Goal: Check status: Check status

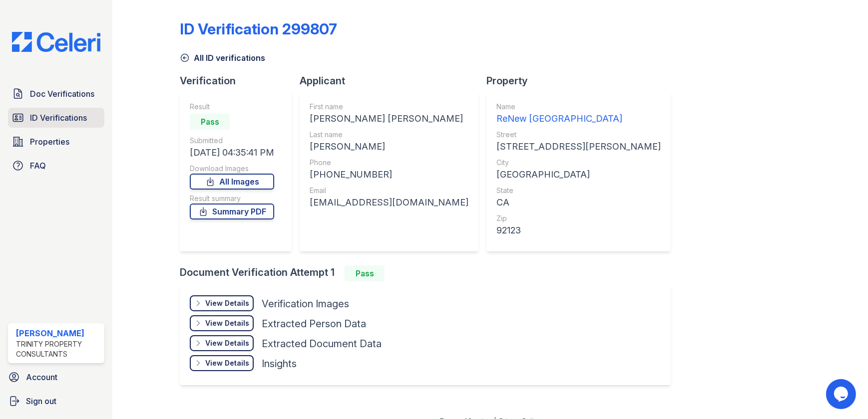
click at [59, 121] on span "ID Verifications" at bounding box center [58, 118] width 57 height 12
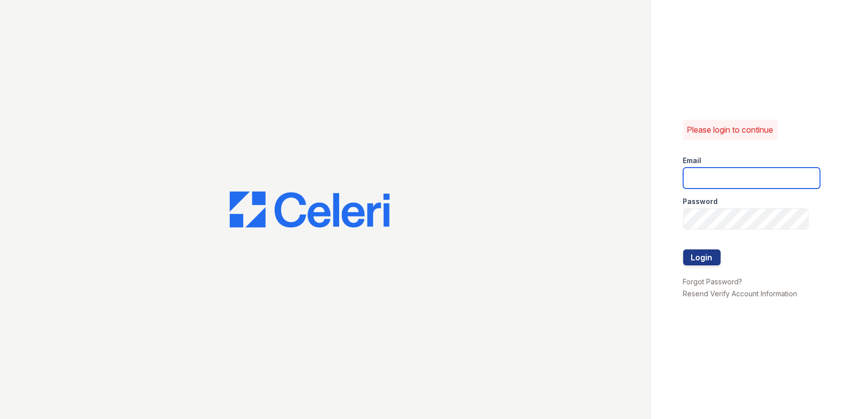
type input "jdenlinger@trinity-pm.com"
click at [710, 257] on button "Login" at bounding box center [701, 258] width 37 height 16
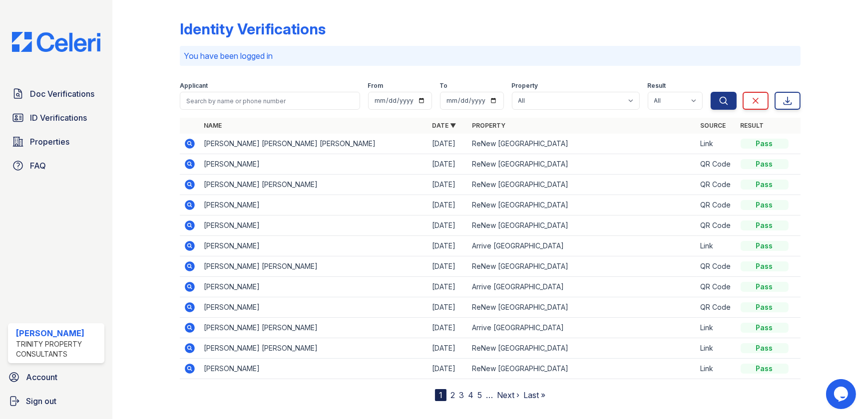
click at [179, 100] on div at bounding box center [154, 202] width 52 height 397
click at [185, 102] on input "search" at bounding box center [270, 101] width 180 height 18
type input "j"
